Goal: Task Accomplishment & Management: Manage account settings

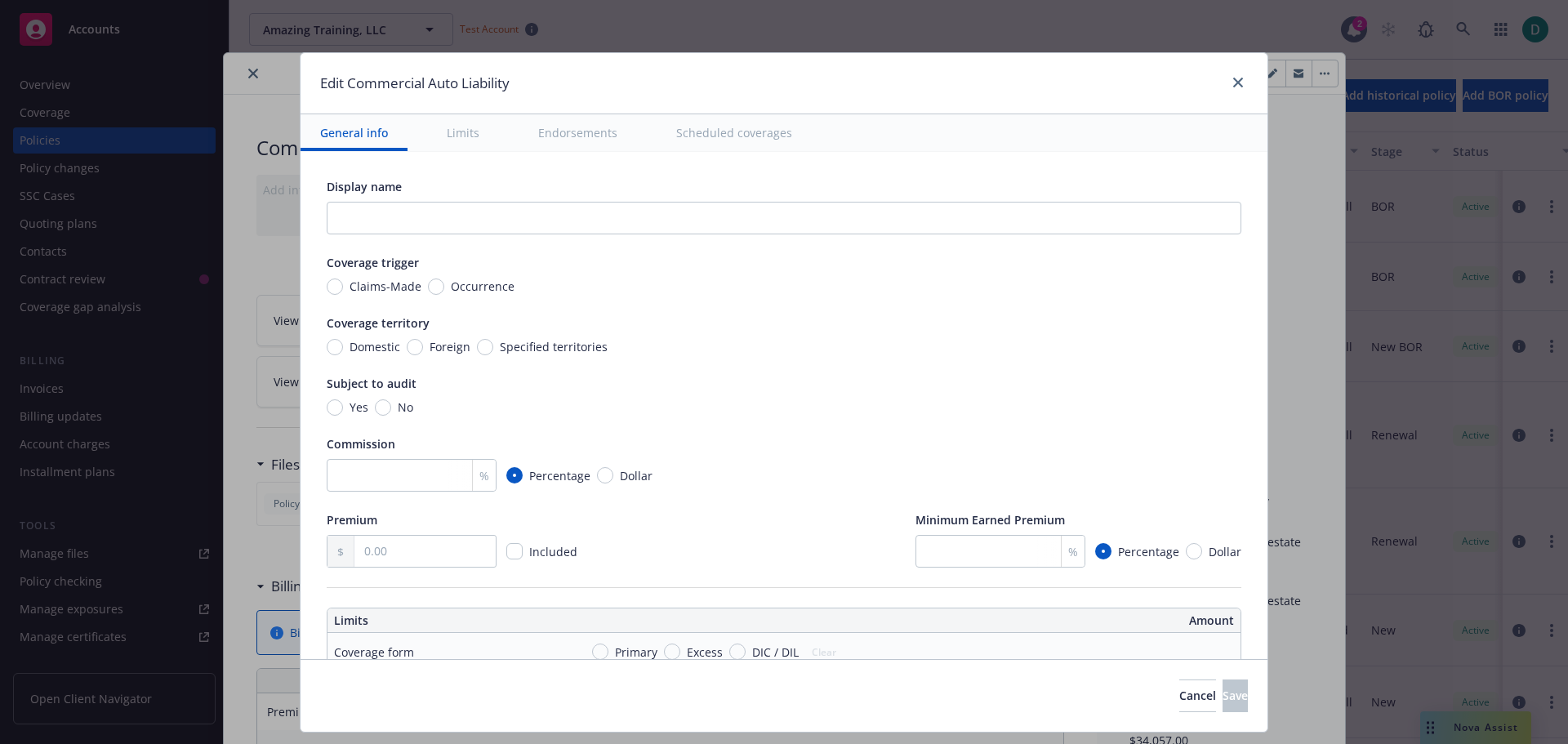
scroll to position [585, 0]
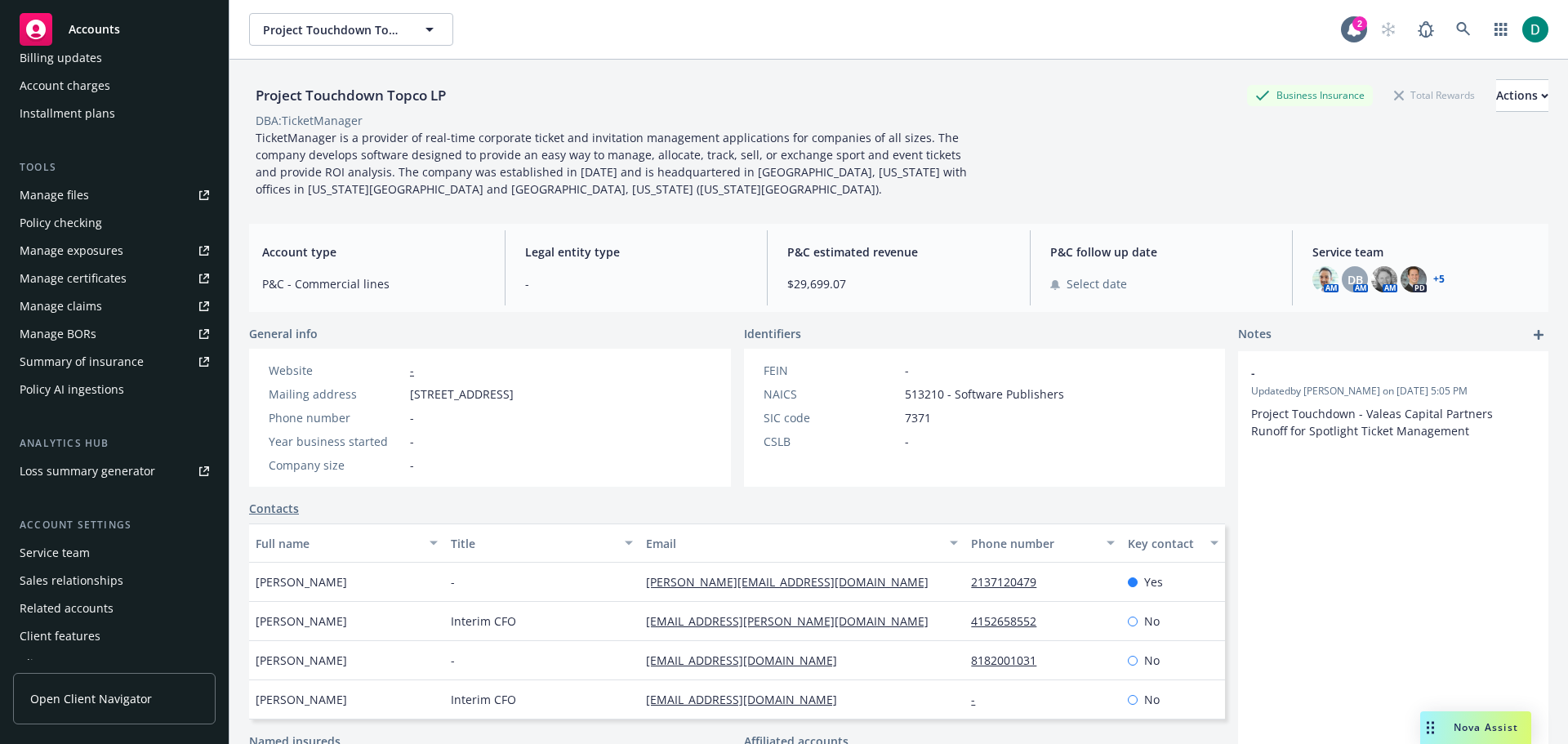
scroll to position [375, 0]
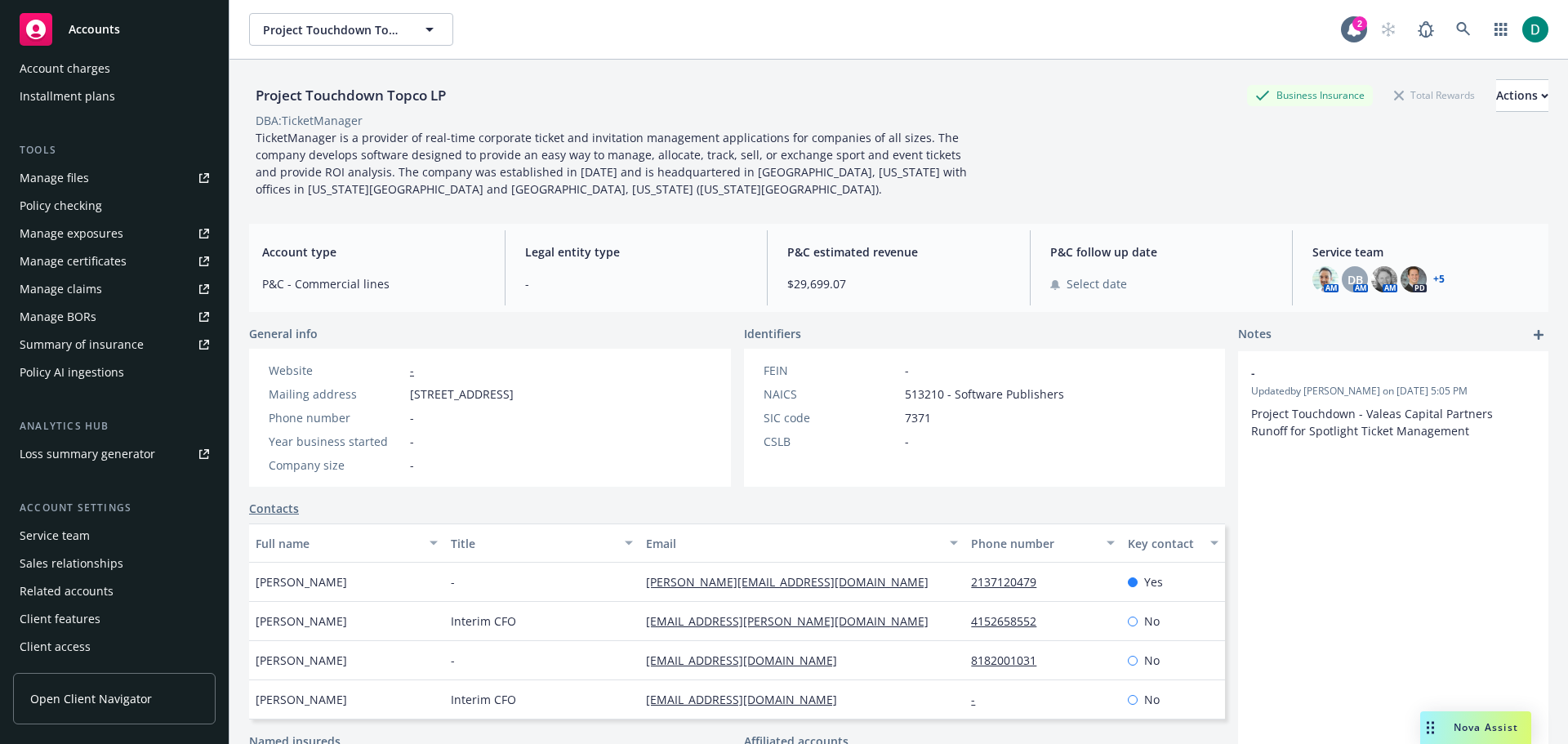
click at [96, 540] on div "Service team" at bounding box center [113, 535] width 189 height 26
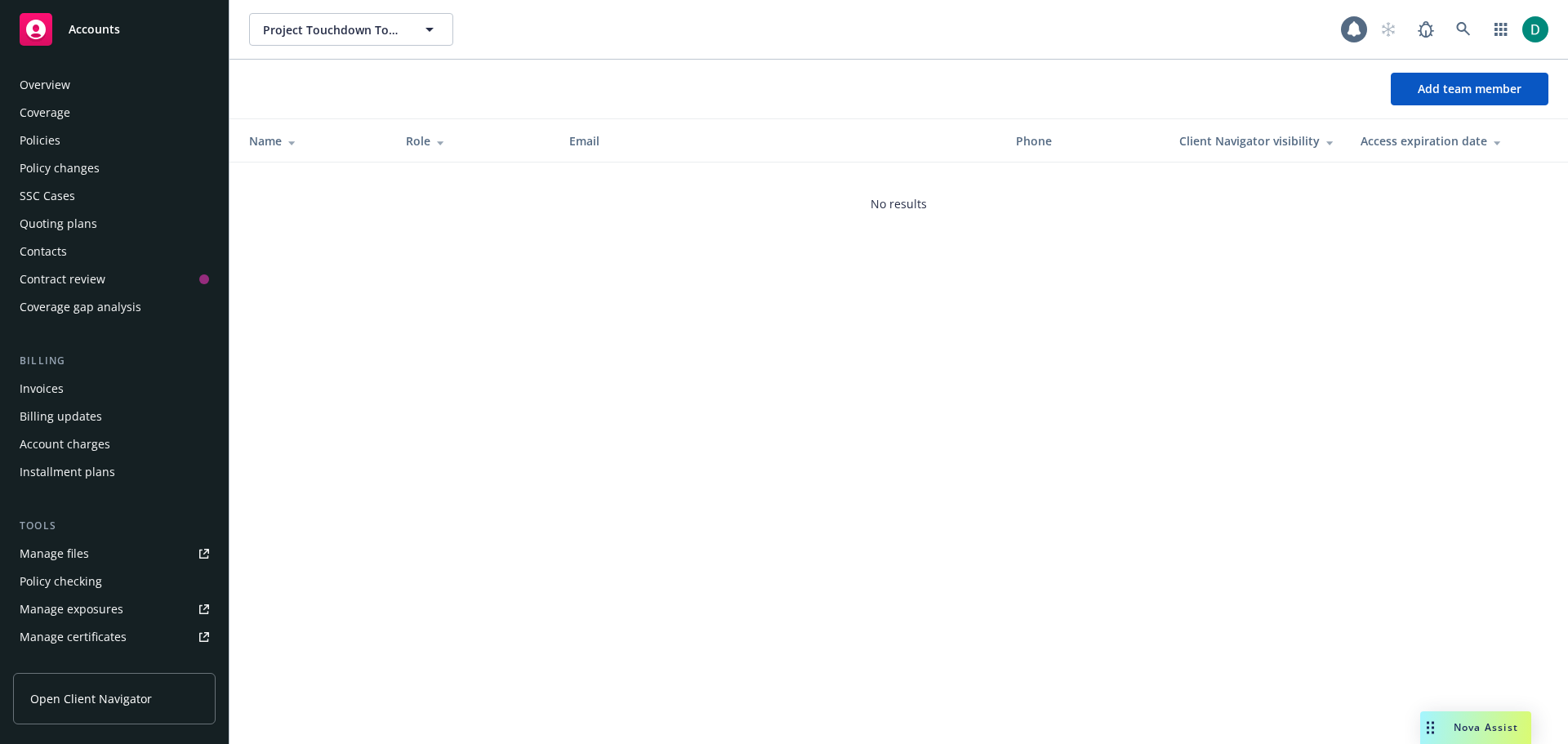
scroll to position [375, 0]
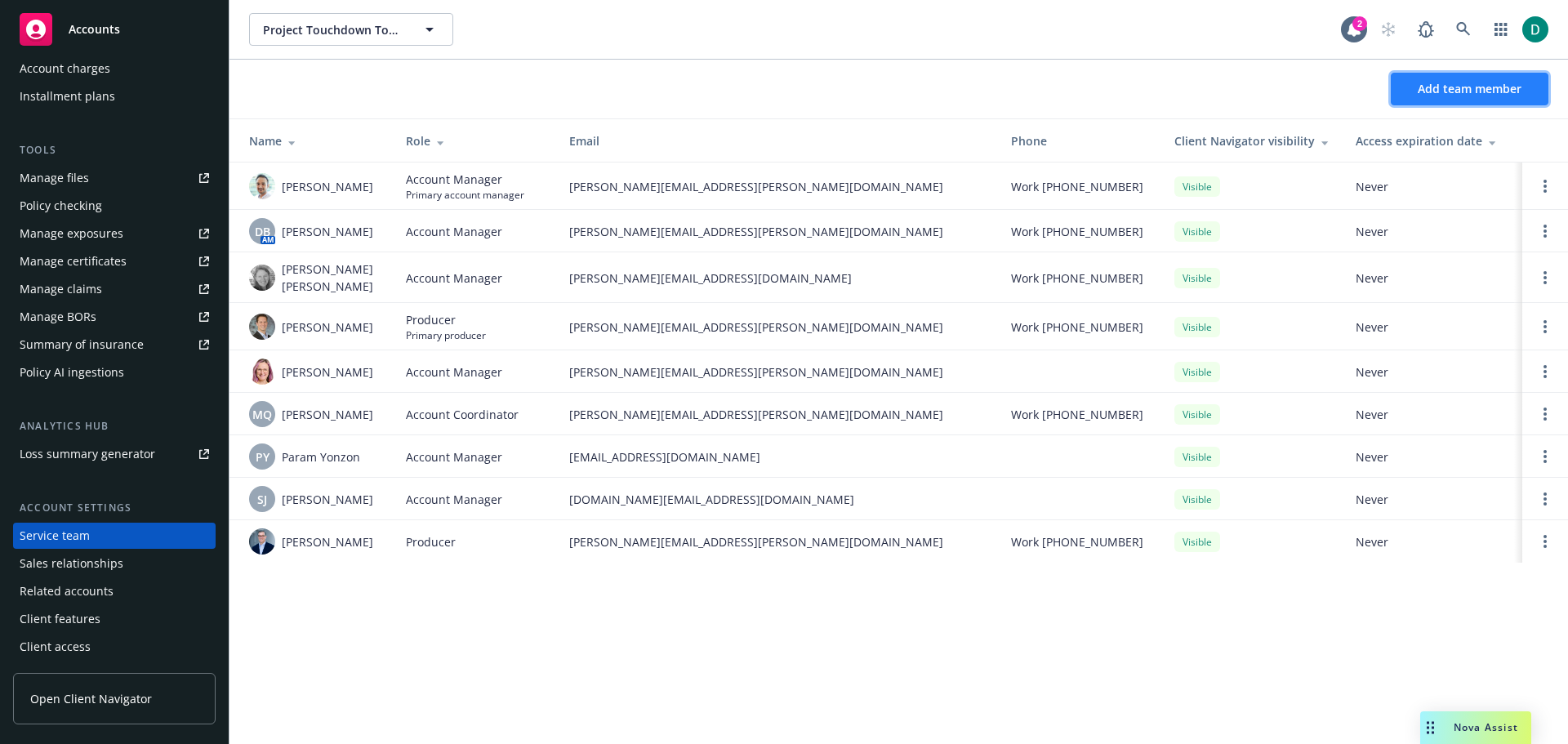
click at [1438, 90] on span "Add team member" at bounding box center [1470, 88] width 104 height 15
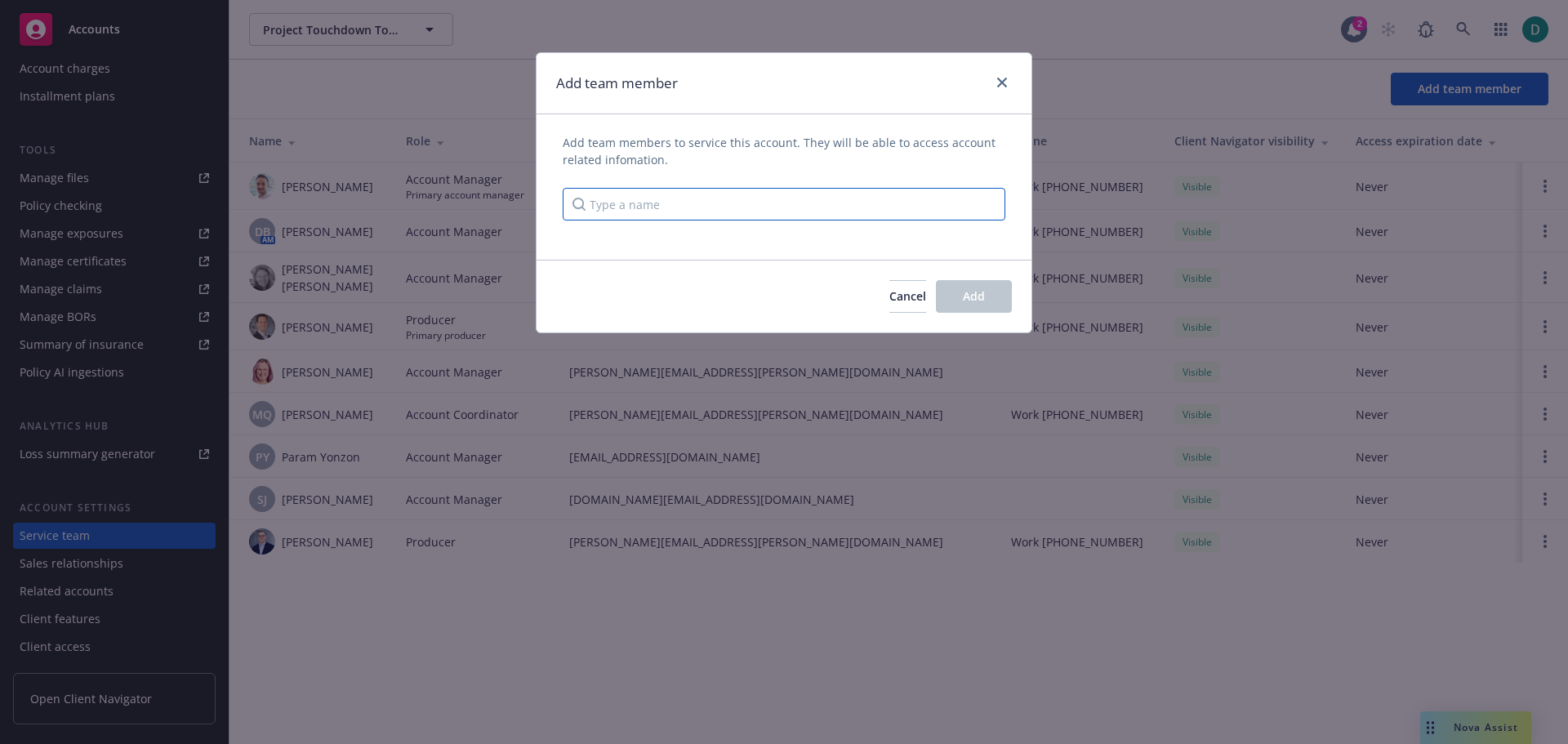
click at [746, 209] on input "Type a name" at bounding box center [784, 204] width 443 height 33
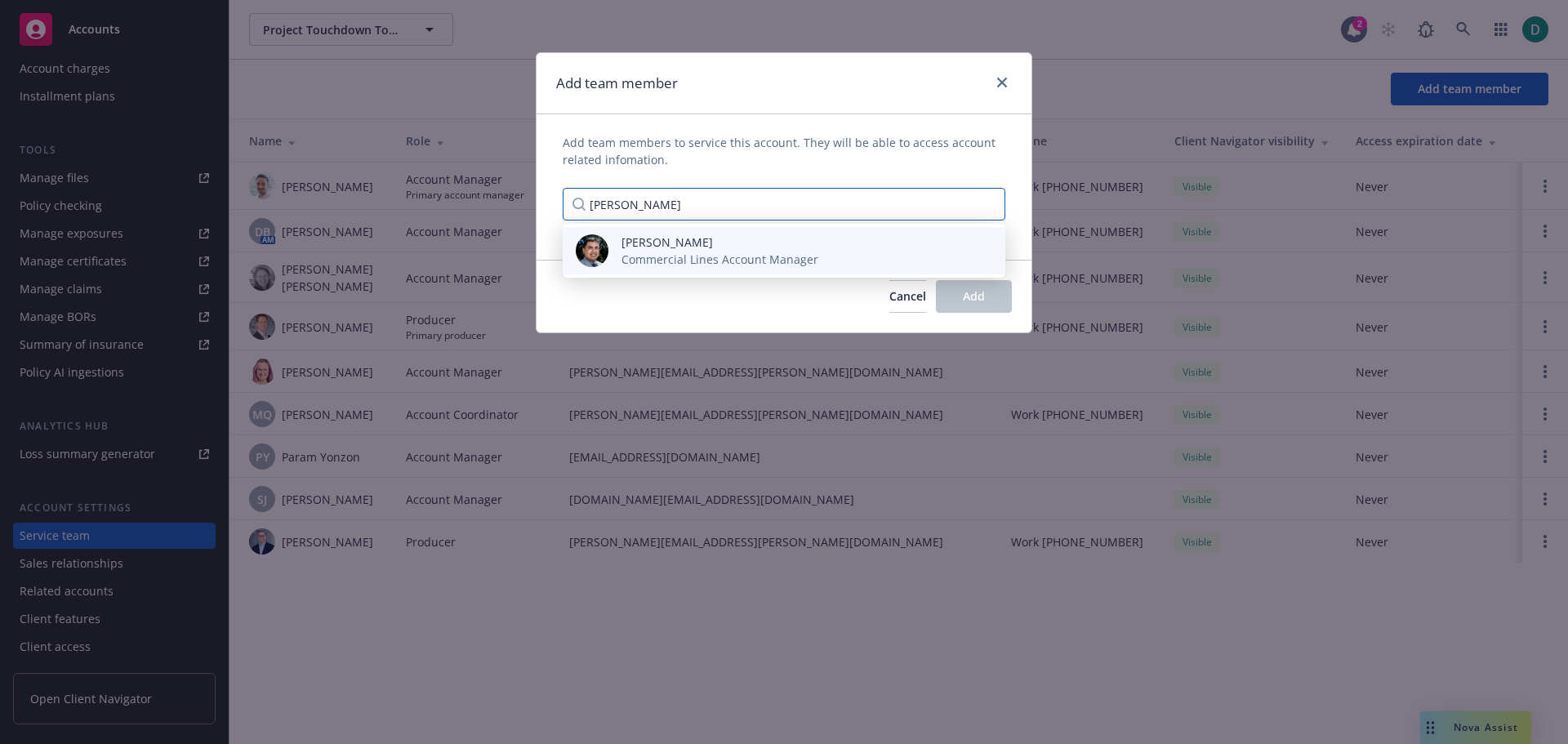
type input "Marlow"
click at [651, 247] on span "Marlowe Milo" at bounding box center [719, 242] width 197 height 17
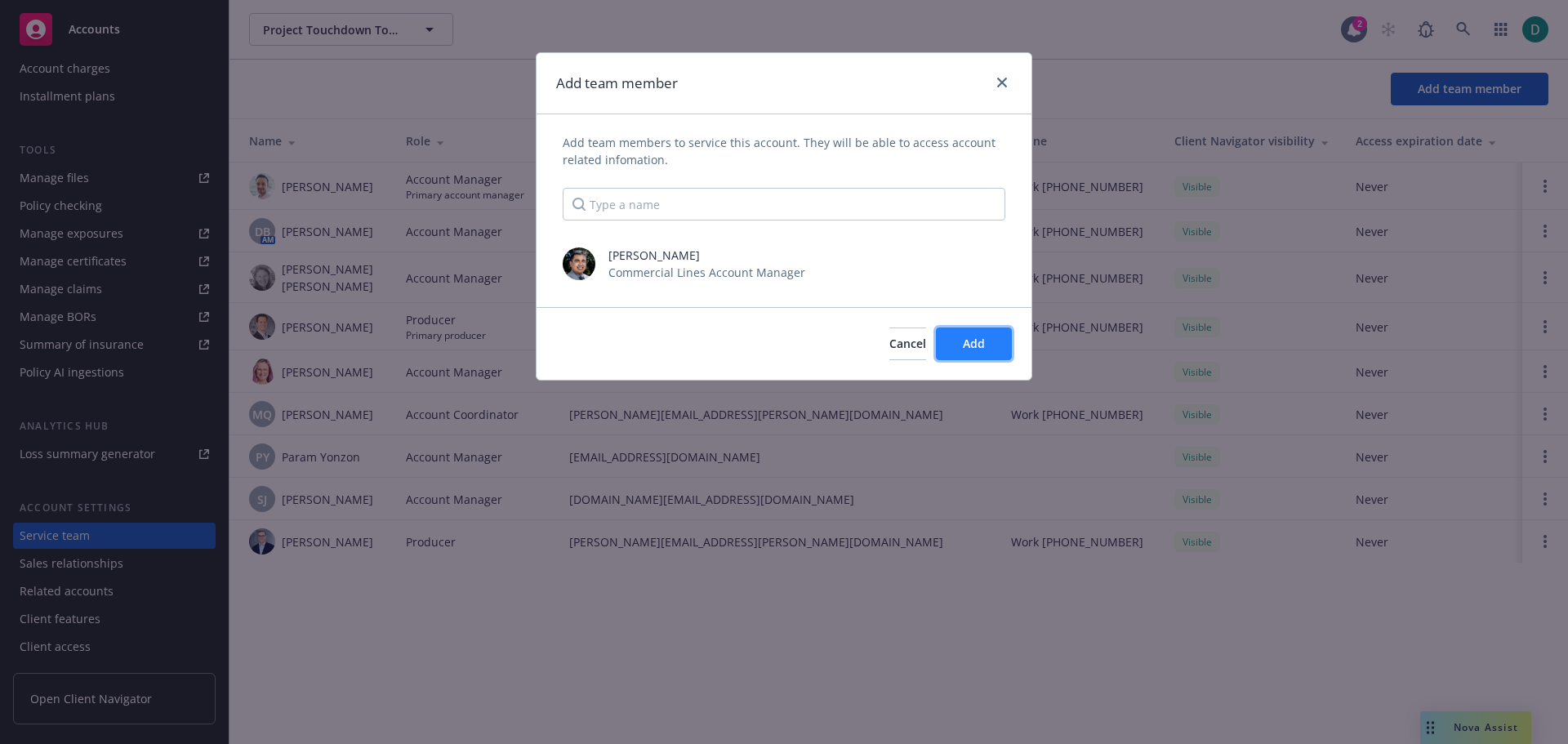
click at [959, 349] on button "Add" at bounding box center [974, 344] width 76 height 33
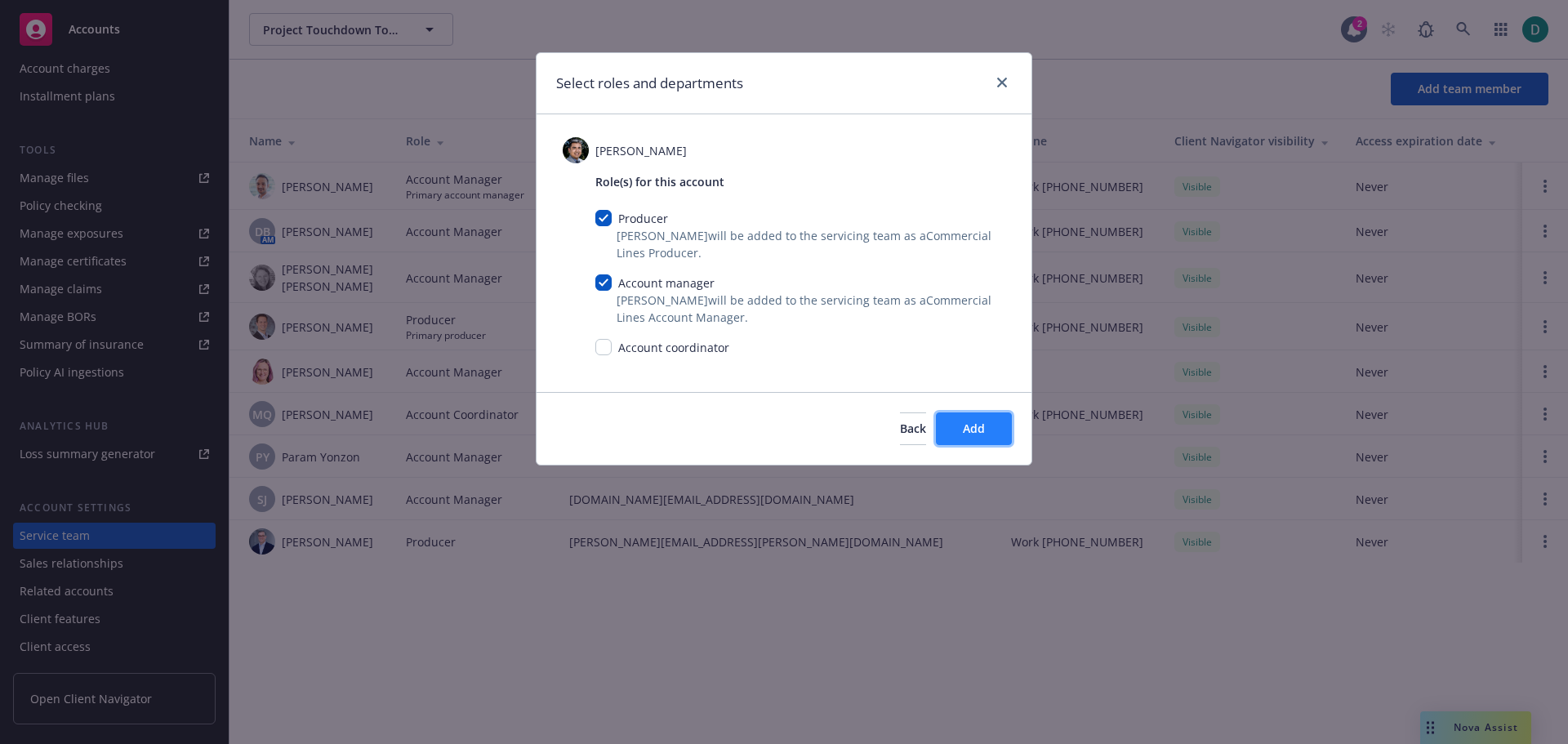
click at [992, 427] on button "Add" at bounding box center [974, 429] width 76 height 33
